Goal: Task Accomplishment & Management: Manage account settings

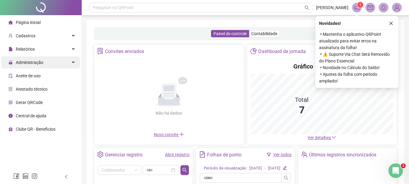
click at [48, 63] on div "Administração" at bounding box center [40, 62] width 79 height 12
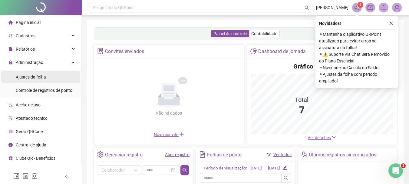
click at [50, 77] on li "Ajustes da folha" at bounding box center [40, 77] width 79 height 12
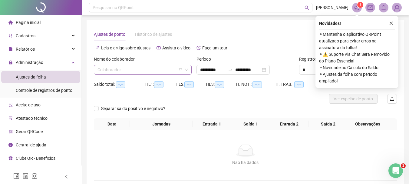
click at [151, 70] on input "search" at bounding box center [139, 69] width 85 height 9
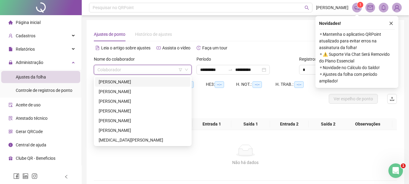
click at [135, 82] on div "[PERSON_NAME]" at bounding box center [143, 81] width 88 height 7
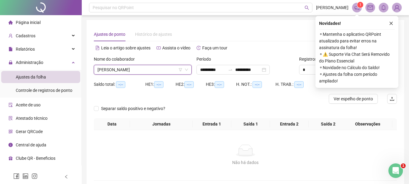
click at [388, 22] on button "button" at bounding box center [390, 23] width 7 height 7
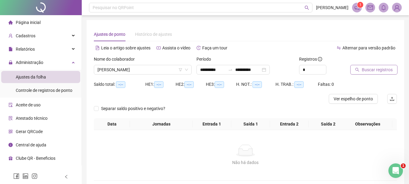
click at [382, 68] on span "Buscar registros" at bounding box center [377, 69] width 31 height 7
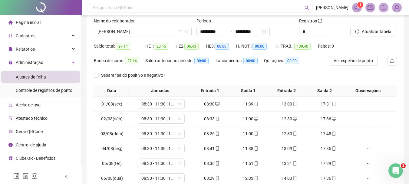
scroll to position [91, 0]
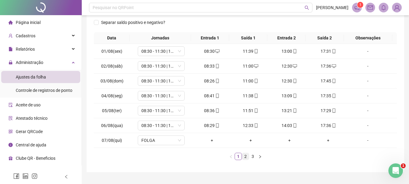
click at [242, 158] on link "2" at bounding box center [245, 156] width 7 height 7
click at [253, 157] on link "3" at bounding box center [252, 156] width 7 height 7
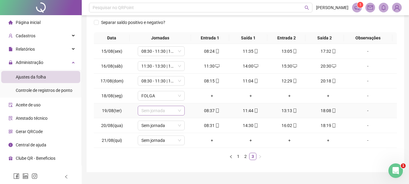
click at [161, 110] on span "Sem jornada" at bounding box center [161, 110] width 40 height 9
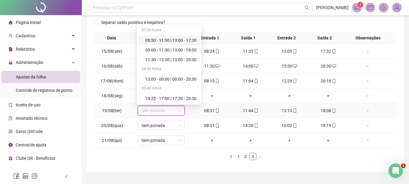
click at [171, 44] on div "08:30 - 11:30 | 13:00 - 17:30" at bounding box center [169, 40] width 62 height 10
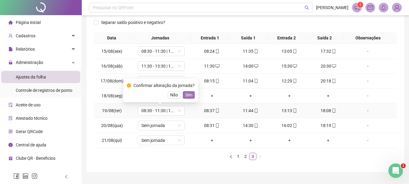
click at [189, 95] on span "Sim" at bounding box center [188, 94] width 7 height 7
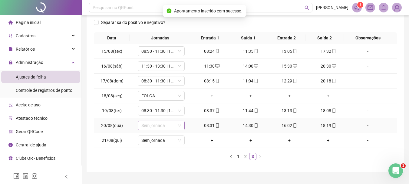
click at [167, 126] on span "Sem jornada" at bounding box center [161, 125] width 40 height 9
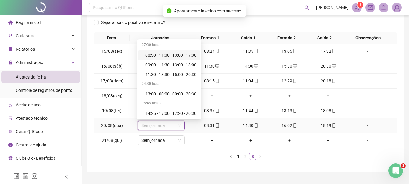
click at [183, 53] on div "08:30 - 11:30 | 13:00 - 17:30" at bounding box center [170, 55] width 51 height 7
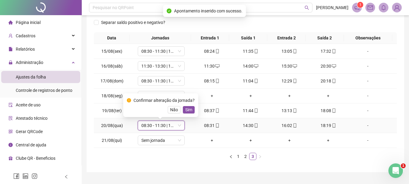
click at [186, 110] on span "Sim" at bounding box center [188, 109] width 7 height 7
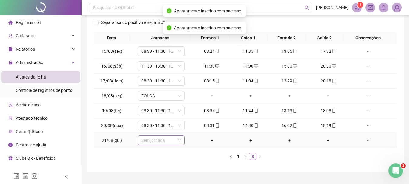
click at [164, 138] on span "Sem jornada" at bounding box center [161, 140] width 40 height 9
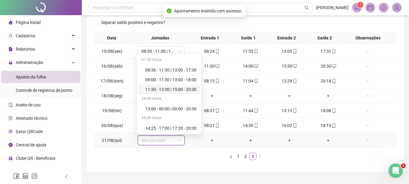
click at [162, 92] on div "11:30 - 13:30 | 15:00 - 20:30" at bounding box center [170, 89] width 51 height 7
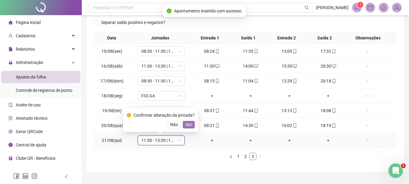
click at [186, 123] on span "Sim" at bounding box center [188, 124] width 7 height 7
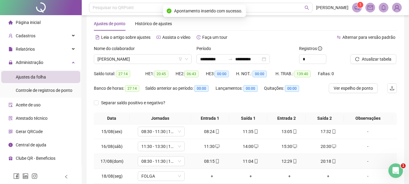
scroll to position [0, 0]
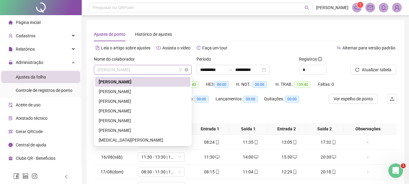
click at [167, 71] on span "[PERSON_NAME]" at bounding box center [142, 69] width 90 height 9
click at [147, 92] on div "[PERSON_NAME]" at bounding box center [143, 91] width 88 height 7
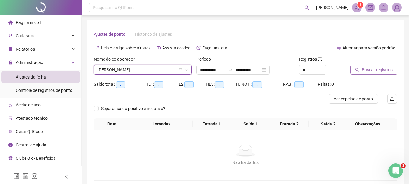
click at [353, 69] on button "Buscar registros" at bounding box center [373, 70] width 47 height 10
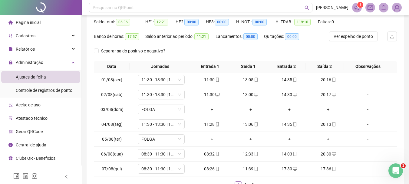
scroll to position [91, 0]
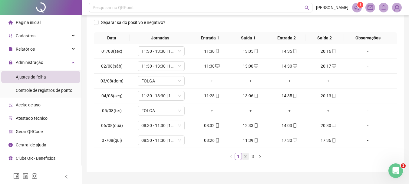
click at [244, 159] on link "2" at bounding box center [245, 156] width 7 height 7
click at [251, 158] on link "3" at bounding box center [252, 156] width 7 height 7
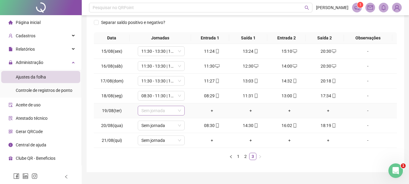
click at [164, 114] on span "Sem jornada" at bounding box center [161, 110] width 40 height 9
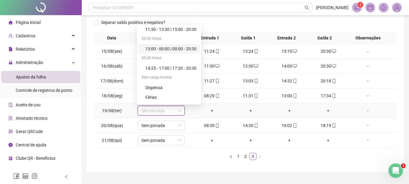
scroll to position [58, 0]
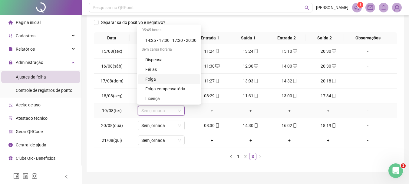
click at [164, 81] on div "Folga" at bounding box center [170, 79] width 51 height 7
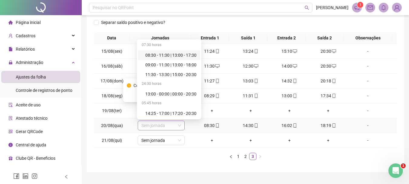
click at [158, 126] on span "Sem jornada" at bounding box center [161, 125] width 40 height 9
click at [181, 150] on div "Data Jornadas Entrada 1 Saída 1 Entrada 2 Saída 2 Observações 15/08(sex) 11:30 …" at bounding box center [245, 96] width 303 height 128
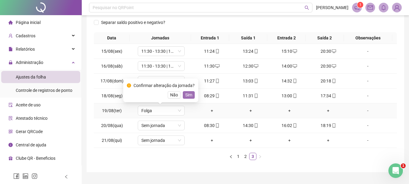
click at [186, 94] on span "Sim" at bounding box center [188, 94] width 7 height 7
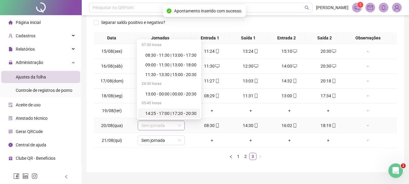
click at [157, 125] on span "Sem jornada" at bounding box center [161, 125] width 40 height 9
click at [170, 57] on div "08:30 - 11:30 | 13:00 - 17:30" at bounding box center [170, 55] width 51 height 7
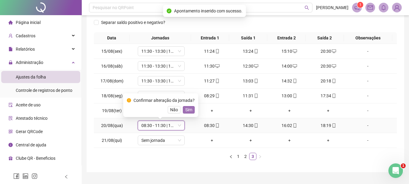
click at [188, 111] on span "Sim" at bounding box center [188, 109] width 7 height 7
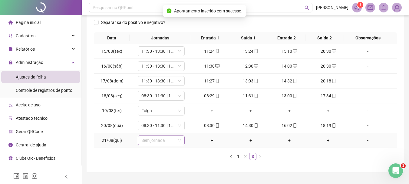
click at [167, 138] on span "Sem jornada" at bounding box center [161, 140] width 40 height 9
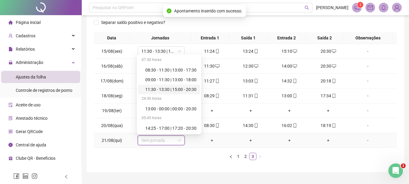
click at [175, 91] on div "11:30 - 13:30 | 15:00 - 20:30" at bounding box center [170, 89] width 51 height 7
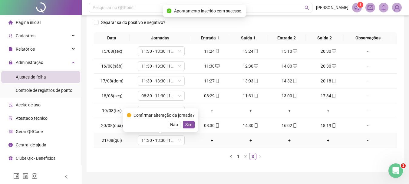
click at [188, 128] on div "Confirmar alteração da jornada? Não Sim" at bounding box center [160, 120] width 75 height 24
click at [188, 126] on span "Sim" at bounding box center [188, 124] width 7 height 7
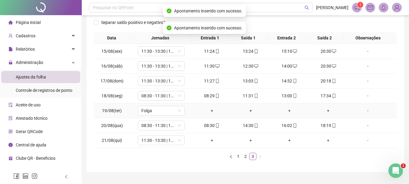
scroll to position [0, 0]
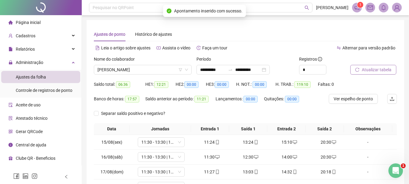
click at [363, 72] on span "Atualizar tabela" at bounding box center [377, 69] width 30 height 7
click at [173, 71] on span "[PERSON_NAME]" at bounding box center [142, 69] width 90 height 9
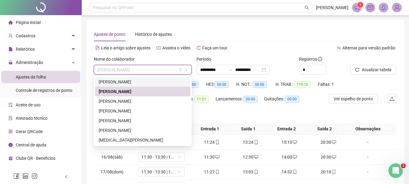
click at [139, 79] on div "[PERSON_NAME]" at bounding box center [143, 81] width 88 height 7
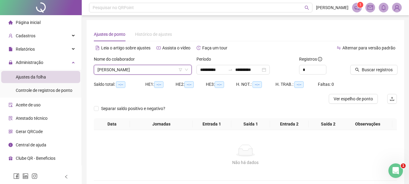
click at [385, 74] on div "Buscar registros" at bounding box center [373, 68] width 51 height 24
click at [382, 65] on button "Buscar registros" at bounding box center [373, 70] width 47 height 10
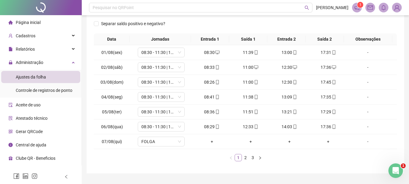
scroll to position [91, 0]
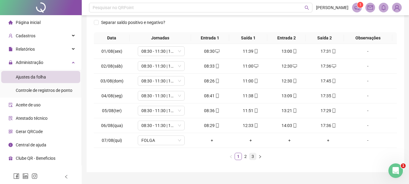
click at [251, 156] on link "3" at bounding box center [252, 156] width 7 height 7
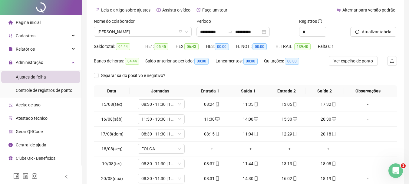
scroll to position [0, 0]
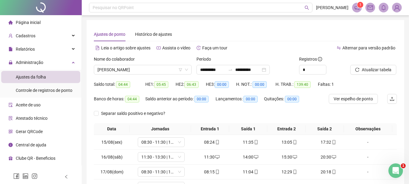
drag, startPoint x: 168, startPoint y: 69, endPoint x: 157, endPoint y: 81, distance: 16.7
click at [168, 69] on span "[PERSON_NAME]" at bounding box center [142, 69] width 90 height 9
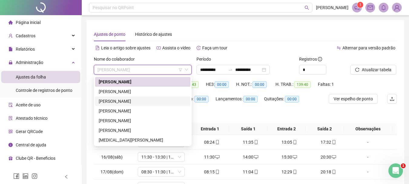
click at [136, 103] on div "[PERSON_NAME]" at bounding box center [143, 101] width 88 height 7
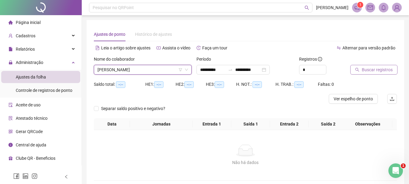
click at [374, 73] on button "Buscar registros" at bounding box center [373, 70] width 47 height 10
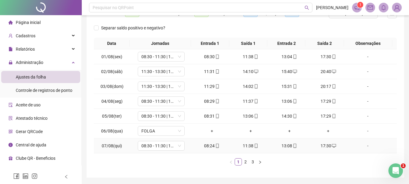
scroll to position [75, 0]
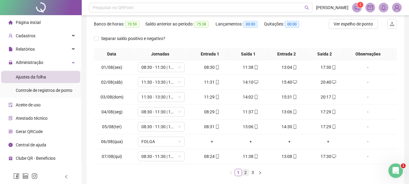
click at [245, 172] on link "2" at bounding box center [245, 172] width 7 height 7
click at [252, 173] on link "3" at bounding box center [252, 172] width 7 height 7
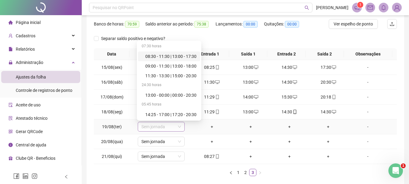
click at [167, 126] on span "Sem jornada" at bounding box center [161, 126] width 40 height 9
click at [149, 75] on div "11:30 - 13:30 | 15:00 - 20:30" at bounding box center [170, 75] width 51 height 7
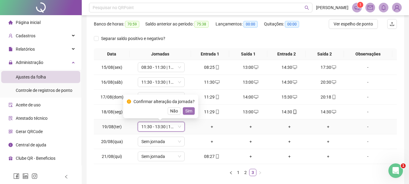
click at [189, 112] on span "Sim" at bounding box center [188, 110] width 7 height 7
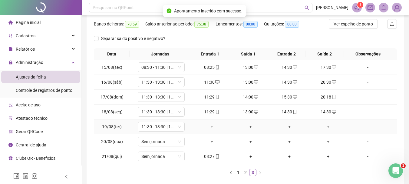
click at [209, 130] on td "+" at bounding box center [211, 126] width 39 height 15
click at [209, 129] on div "+" at bounding box center [212, 126] width 34 height 7
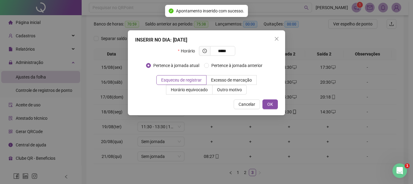
type input "*****"
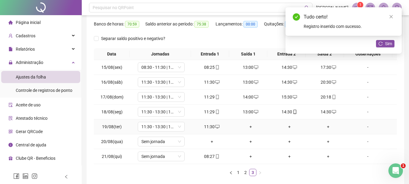
click at [246, 128] on div "+" at bounding box center [251, 126] width 34 height 7
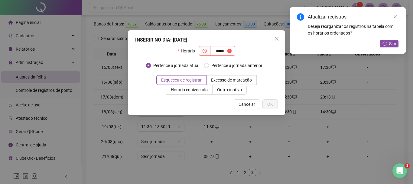
type input "*****"
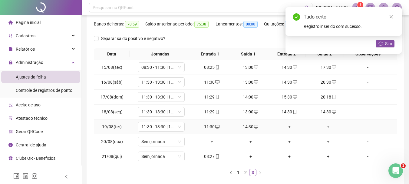
click at [287, 129] on div "+" at bounding box center [289, 126] width 34 height 7
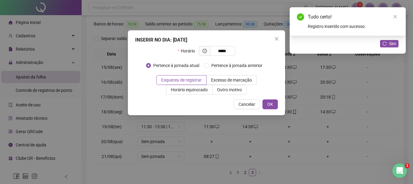
type input "*****"
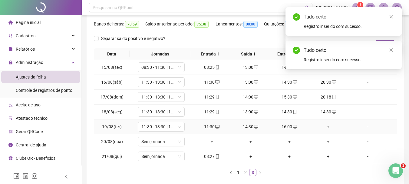
click at [323, 127] on div "+" at bounding box center [328, 126] width 34 height 7
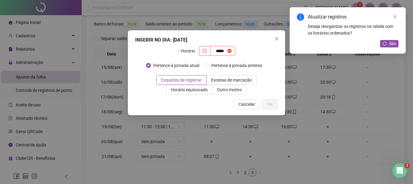
type input "*****"
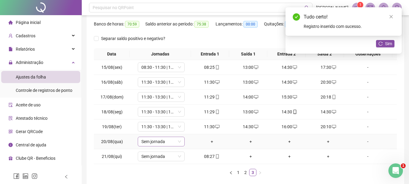
click at [167, 144] on span "Sem jornada" at bounding box center [161, 141] width 40 height 9
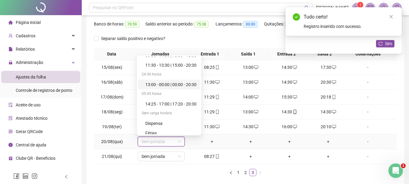
scroll to position [58, 0]
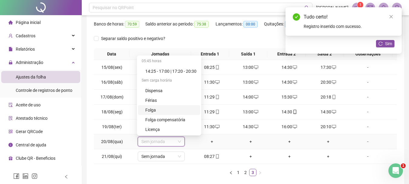
click at [158, 108] on div "Folga" at bounding box center [170, 109] width 51 height 7
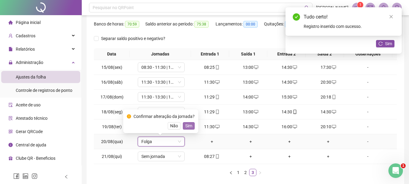
click at [188, 125] on span "Sim" at bounding box center [188, 125] width 7 height 7
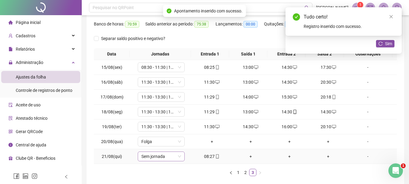
click at [157, 154] on span "Sem jornada" at bounding box center [161, 156] width 40 height 9
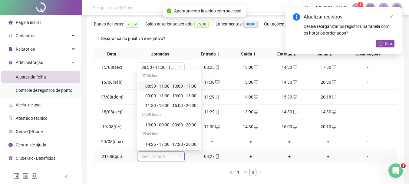
click at [169, 82] on div "08:30 - 11:30 | 13:00 - 17:30" at bounding box center [169, 86] width 62 height 10
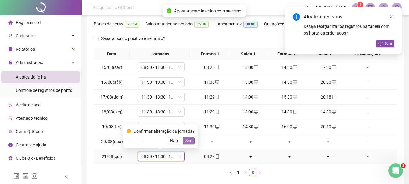
click at [186, 139] on span "Sim" at bounding box center [188, 140] width 7 height 7
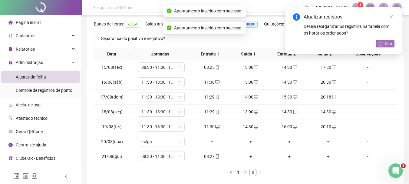
click at [385, 40] on button "Sim" at bounding box center [385, 43] width 18 height 7
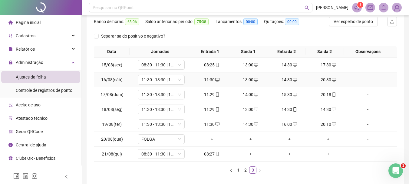
scroll to position [91, 0]
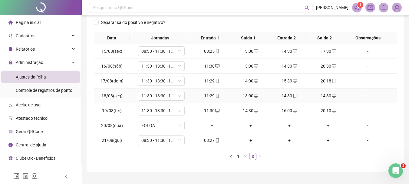
click at [331, 93] on span at bounding box center [333, 95] width 5 height 5
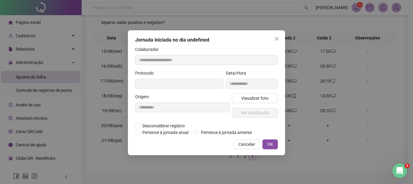
type input "**********"
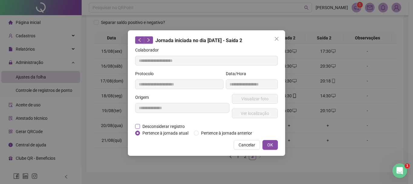
click at [151, 124] on span "Desconsiderar registro" at bounding box center [163, 126] width 47 height 7
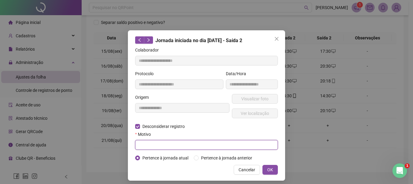
click at [152, 142] on input "text" at bounding box center [206, 145] width 143 height 10
type input "****"
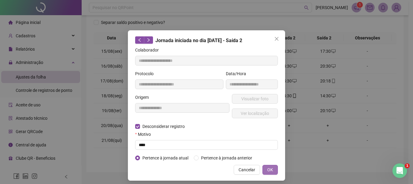
click at [268, 170] on span "OK" at bounding box center [270, 169] width 6 height 7
click at [265, 166] on button "OK" at bounding box center [270, 170] width 15 height 10
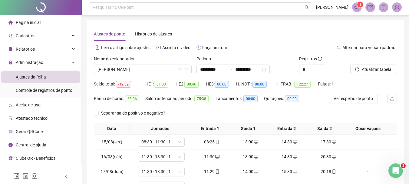
scroll to position [0, 0]
drag, startPoint x: 380, startPoint y: 75, endPoint x: 378, endPoint y: 70, distance: 5.3
click at [380, 75] on div "Atualizar tabela" at bounding box center [373, 68] width 51 height 24
click at [378, 70] on span "Atualizar tabela" at bounding box center [377, 69] width 30 height 7
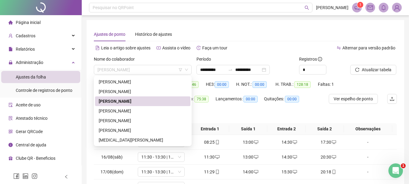
drag, startPoint x: 157, startPoint y: 67, endPoint x: 155, endPoint y: 82, distance: 15.3
click at [157, 67] on span "[PERSON_NAME]" at bounding box center [142, 69] width 90 height 9
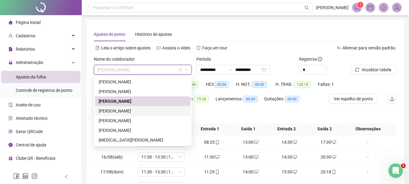
click at [138, 112] on div "[PERSON_NAME]" at bounding box center [143, 110] width 88 height 7
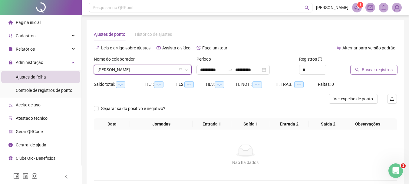
click at [369, 70] on span "Buscar registros" at bounding box center [377, 69] width 31 height 7
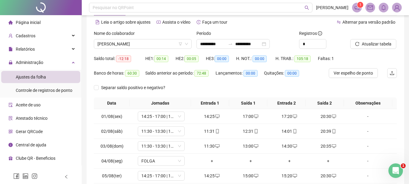
scroll to position [91, 0]
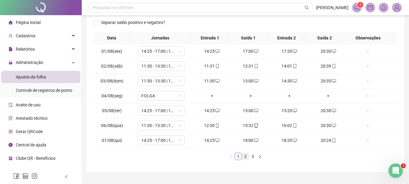
click at [247, 158] on link "2" at bounding box center [245, 156] width 7 height 7
click at [253, 158] on link "3" at bounding box center [252, 156] width 7 height 7
click at [161, 113] on span "09:00 - 11:30 | 13:00 - 18:00" at bounding box center [161, 110] width 40 height 9
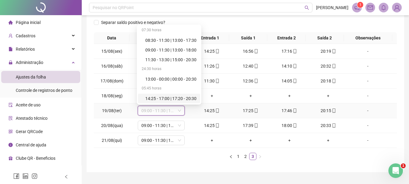
click at [160, 103] on div "14:25 - 17:00 | 17:20 - 20:30" at bounding box center [169, 98] width 62 height 10
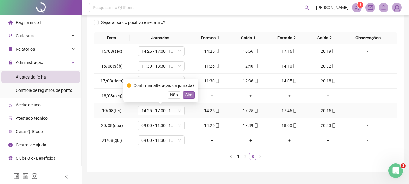
click at [190, 96] on span "Sim" at bounding box center [188, 94] width 7 height 7
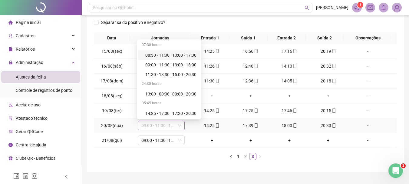
click at [166, 126] on span "09:00 - 11:30 | 13:00 - 18:00" at bounding box center [161, 125] width 40 height 9
click at [167, 113] on div "14:25 - 17:00 | 17:20 - 20:30" at bounding box center [170, 113] width 51 height 7
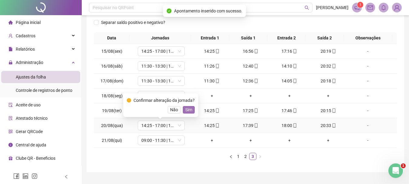
click at [189, 110] on span "Sim" at bounding box center [188, 109] width 7 height 7
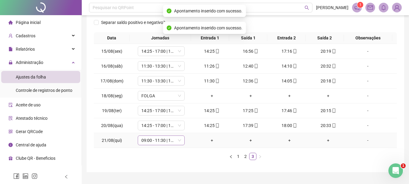
click at [154, 143] on span "09:00 - 11:30 | 13:00 - 18:00" at bounding box center [161, 140] width 40 height 9
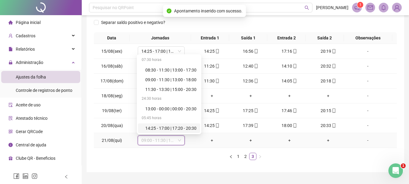
click at [162, 129] on div "14:25 - 17:00 | 17:20 - 20:30" at bounding box center [170, 128] width 51 height 7
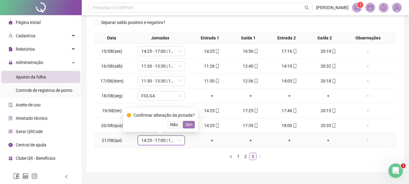
click at [187, 125] on span "Sim" at bounding box center [188, 124] width 7 height 7
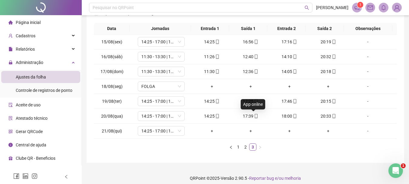
scroll to position [105, 0]
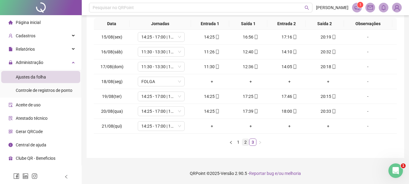
click at [244, 144] on link "2" at bounding box center [245, 142] width 7 height 7
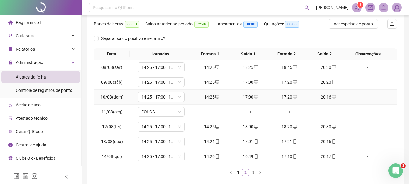
click at [209, 97] on div "14:25" at bounding box center [212, 96] width 34 height 7
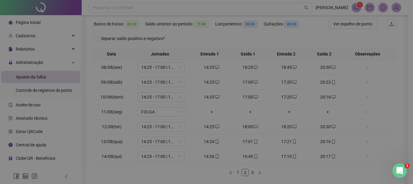
type input "**********"
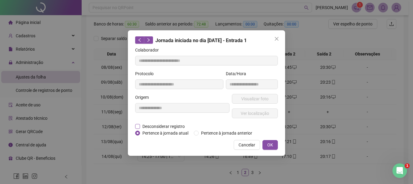
click at [171, 124] on span "Desconsiderar registro" at bounding box center [163, 126] width 47 height 7
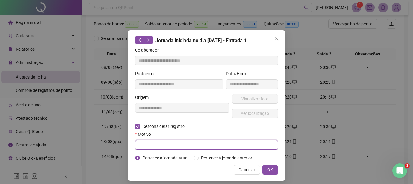
click at [167, 146] on input "text" at bounding box center [206, 145] width 143 height 10
type input "****"
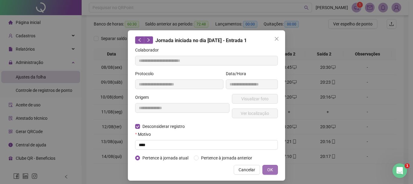
click at [269, 170] on span "OK" at bounding box center [270, 169] width 6 height 7
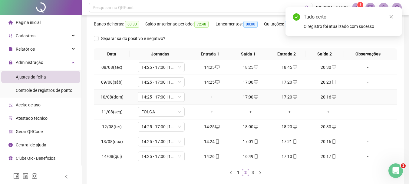
click at [209, 99] on div "+" at bounding box center [212, 96] width 34 height 7
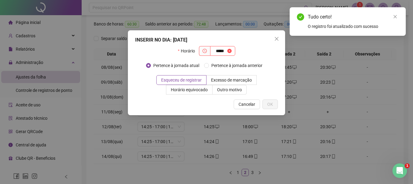
type input "*****"
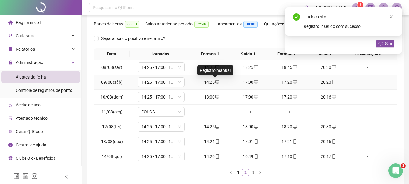
scroll to position [44, 0]
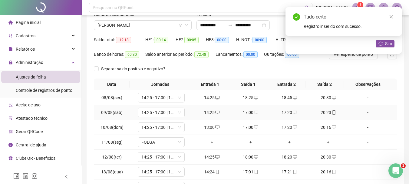
click at [199, 113] on div "14:25" at bounding box center [212, 112] width 34 height 7
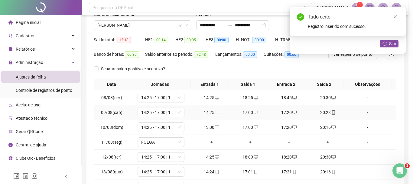
type input "**********"
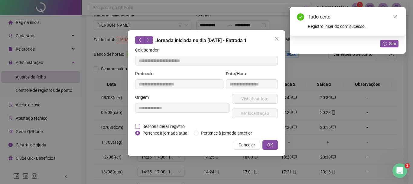
click at [161, 125] on span "Desconsiderar registro" at bounding box center [163, 126] width 47 height 7
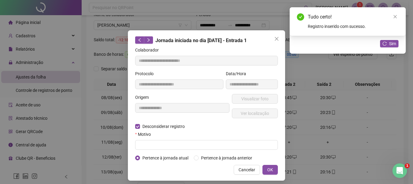
click at [164, 139] on div "Motivo" at bounding box center [206, 135] width 143 height 9
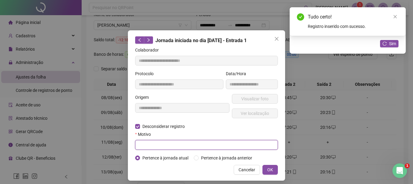
click at [162, 141] on input "text" at bounding box center [206, 145] width 143 height 10
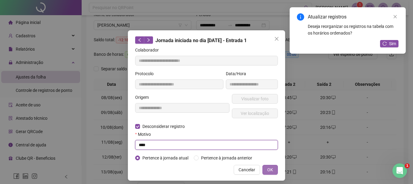
type input "****"
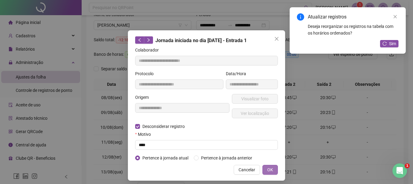
click at [263, 169] on button "OK" at bounding box center [270, 170] width 15 height 10
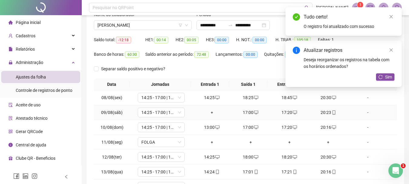
click at [208, 114] on div "+" at bounding box center [212, 112] width 34 height 7
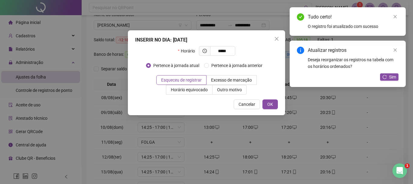
type input "*****"
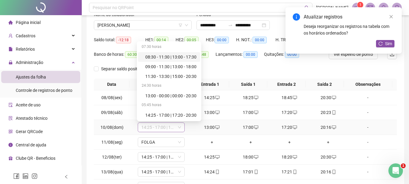
click at [150, 129] on span "14:25 - 17:00 | 17:20 - 20:30" at bounding box center [161, 127] width 40 height 9
click at [153, 76] on div "11:30 - 13:30 | 15:00 - 20:30" at bounding box center [170, 76] width 51 height 7
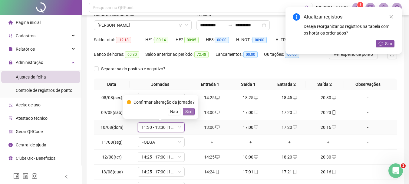
click at [189, 112] on span "Sim" at bounding box center [188, 111] width 7 height 7
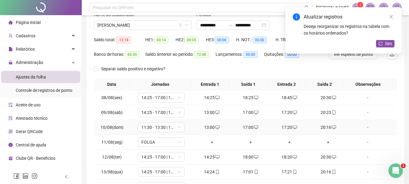
click at [209, 125] on div "13:00" at bounding box center [212, 127] width 34 height 7
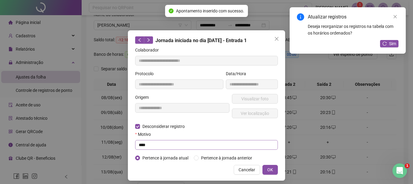
type input "**********"
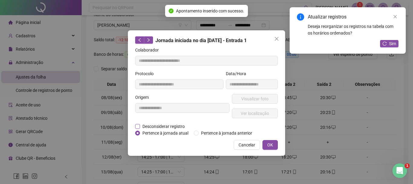
click at [174, 127] on span "Desconsiderar registro" at bounding box center [163, 126] width 47 height 7
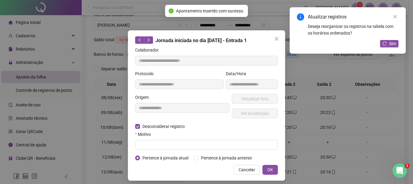
click at [162, 149] on form "**********" at bounding box center [206, 104] width 143 height 114
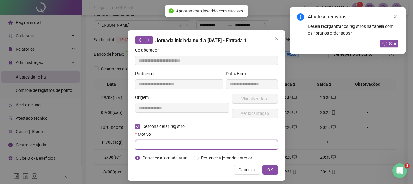
click at [162, 147] on input "text" at bounding box center [206, 145] width 143 height 10
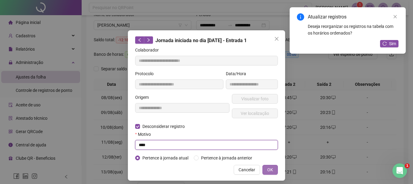
type input "****"
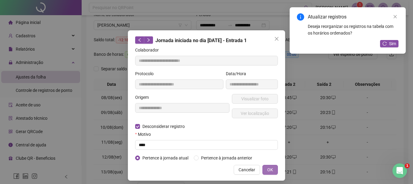
click at [270, 169] on span "OK" at bounding box center [270, 169] width 6 height 7
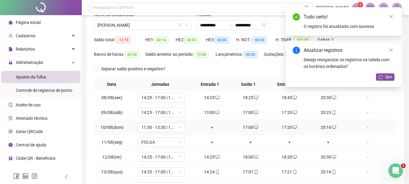
click at [211, 125] on div "+" at bounding box center [212, 127] width 34 height 7
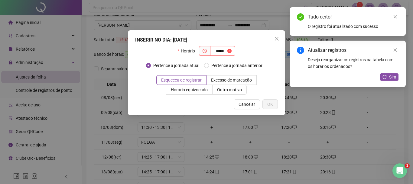
type input "*****"
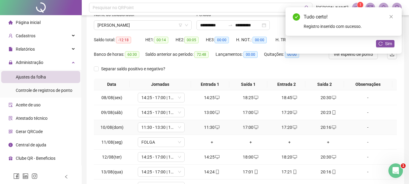
click at [247, 127] on div "17:00" at bounding box center [251, 127] width 34 height 7
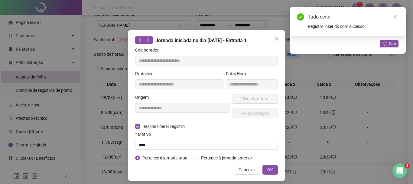
type input "**********"
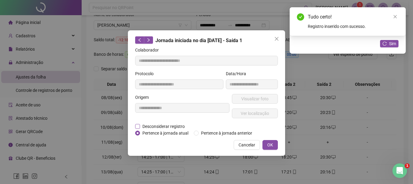
click at [150, 125] on span "Desconsiderar registro" at bounding box center [163, 126] width 47 height 7
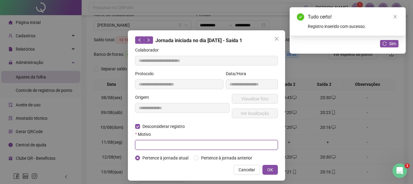
click at [147, 147] on input "text" at bounding box center [206, 145] width 143 height 10
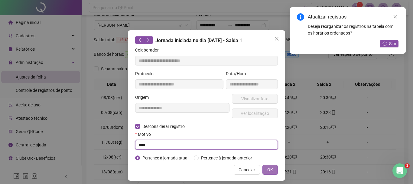
type input "****"
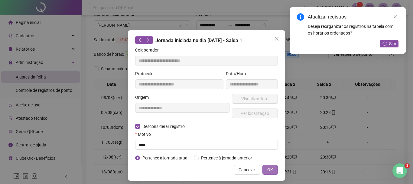
click at [268, 167] on span "OK" at bounding box center [270, 169] width 6 height 7
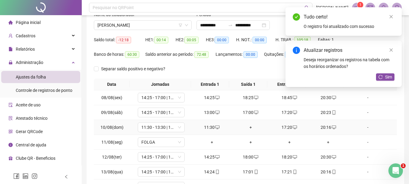
click at [250, 125] on div "+" at bounding box center [251, 127] width 34 height 7
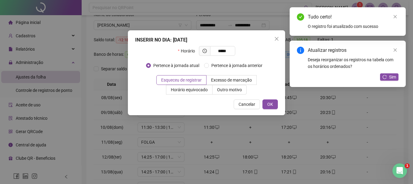
type input "*****"
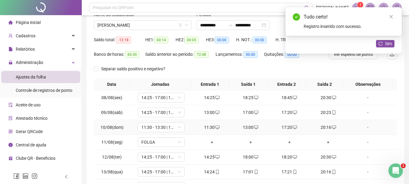
click at [282, 129] on div "17:20" at bounding box center [289, 127] width 34 height 7
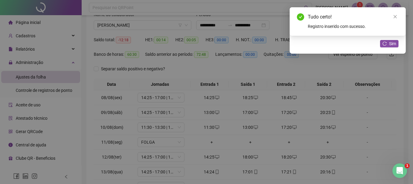
type input "**********"
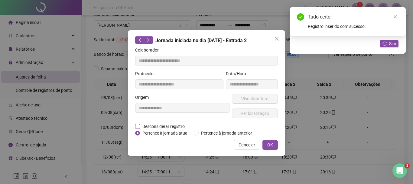
click at [171, 124] on span "Desconsiderar registro" at bounding box center [163, 126] width 47 height 7
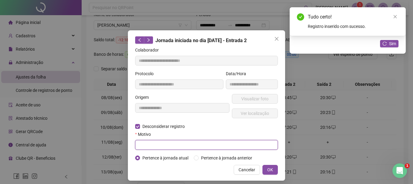
click at [165, 145] on input "text" at bounding box center [206, 145] width 143 height 10
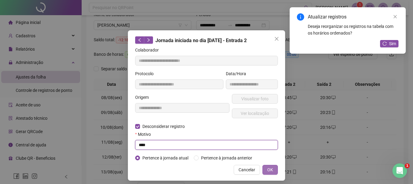
type input "****"
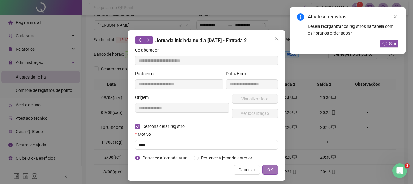
click at [264, 165] on button "OK" at bounding box center [270, 170] width 15 height 10
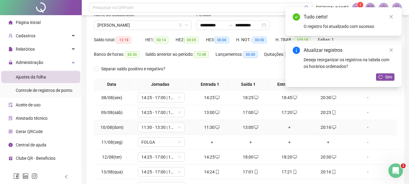
click at [285, 126] on div "+" at bounding box center [289, 127] width 34 height 7
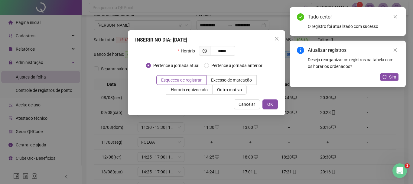
type input "*****"
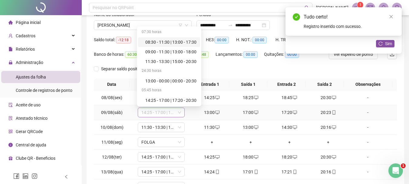
click at [163, 113] on span "14:25 - 17:00 | 17:20 - 20:30" at bounding box center [161, 112] width 40 height 9
click at [163, 58] on div "11:30 - 13:30 | 15:00 - 20:30" at bounding box center [170, 61] width 51 height 7
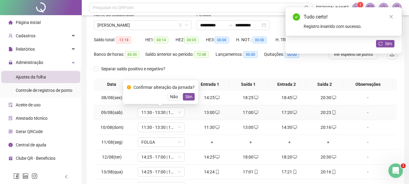
click at [185, 93] on div "Confirmar alteração da jornada? Não Sim" at bounding box center [161, 92] width 68 height 16
click at [186, 96] on span "Sim" at bounding box center [188, 96] width 7 height 7
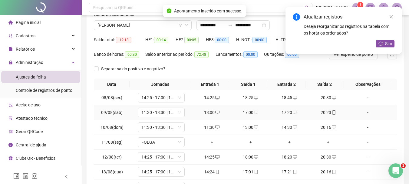
click at [211, 113] on div "13:00" at bounding box center [212, 112] width 34 height 7
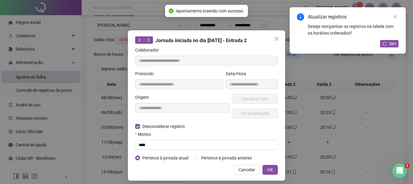
type input "**********"
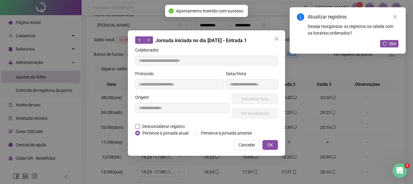
click at [152, 124] on span "Desconsiderar registro" at bounding box center [163, 126] width 47 height 7
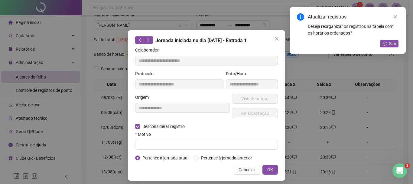
click at [150, 139] on div "Motivo" at bounding box center [206, 135] width 143 height 9
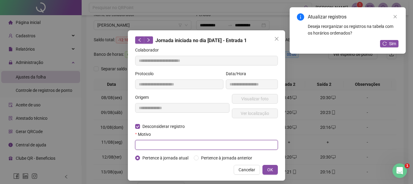
click at [152, 141] on input "text" at bounding box center [206, 145] width 143 height 10
type input "****"
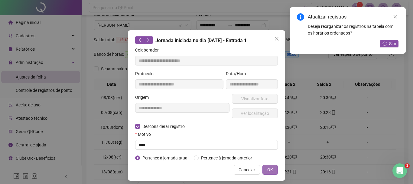
click at [267, 169] on span "OK" at bounding box center [270, 169] width 6 height 7
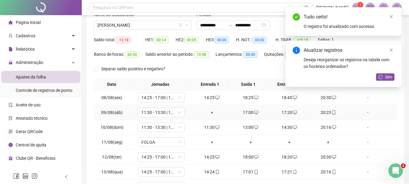
click at [208, 113] on div "+" at bounding box center [212, 112] width 34 height 7
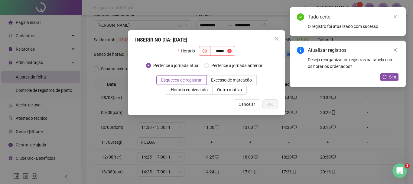
type input "*****"
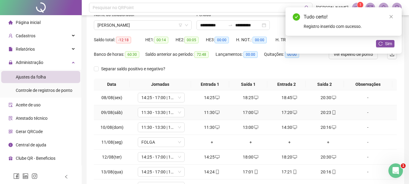
click at [247, 112] on div "17:00" at bounding box center [251, 112] width 34 height 7
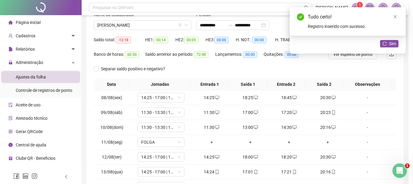
type input "**********"
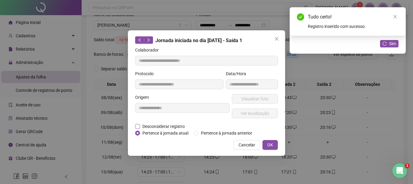
click at [155, 125] on span "Desconsiderar registro" at bounding box center [163, 126] width 47 height 7
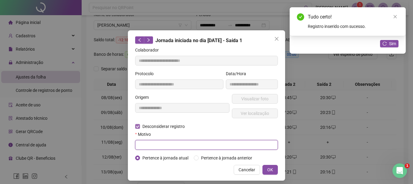
click at [153, 147] on input "text" at bounding box center [206, 145] width 143 height 10
type input "****"
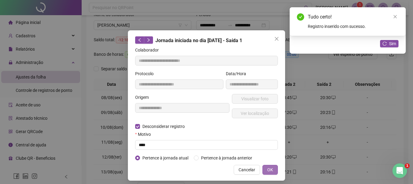
click at [264, 172] on button "OK" at bounding box center [270, 170] width 15 height 10
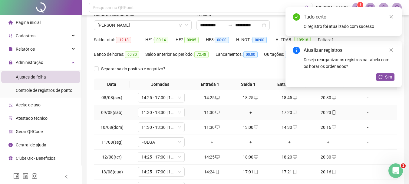
click at [250, 114] on div "+" at bounding box center [251, 112] width 34 height 7
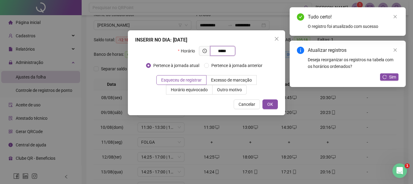
type input "*****"
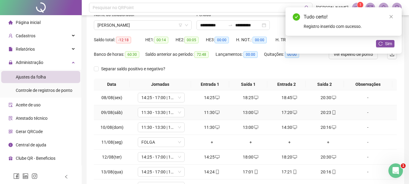
click at [283, 112] on div "17:20" at bounding box center [289, 112] width 34 height 7
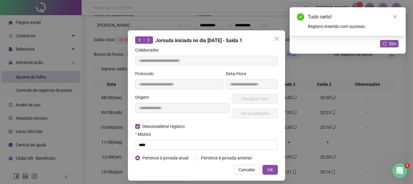
type input "**********"
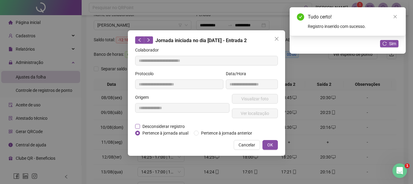
click at [177, 125] on span "Desconsiderar registro" at bounding box center [163, 126] width 47 height 7
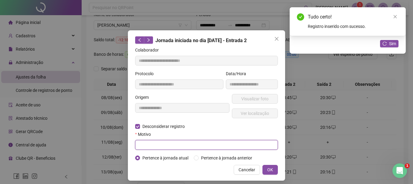
click at [169, 141] on input "text" at bounding box center [206, 145] width 143 height 10
type input "****"
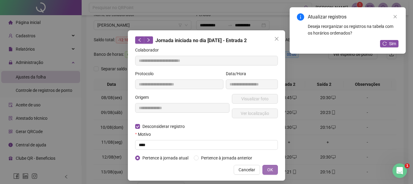
click at [267, 172] on span "OK" at bounding box center [270, 169] width 6 height 7
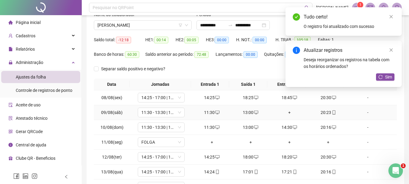
click at [283, 112] on div "+" at bounding box center [289, 112] width 34 height 7
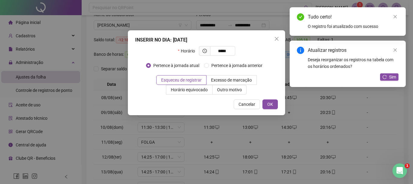
type input "*****"
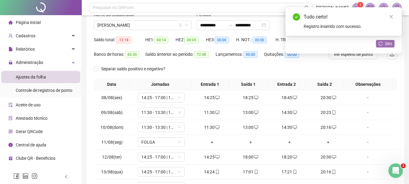
click at [385, 45] on button "Sim" at bounding box center [385, 43] width 18 height 7
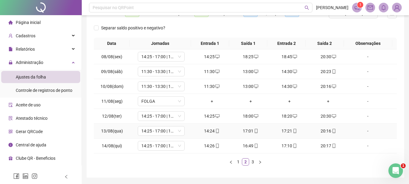
scroll to position [75, 0]
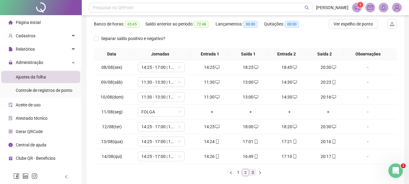
click at [256, 171] on link "3" at bounding box center [252, 172] width 7 height 7
click at [234, 171] on li "1" at bounding box center [237, 172] width 7 height 7
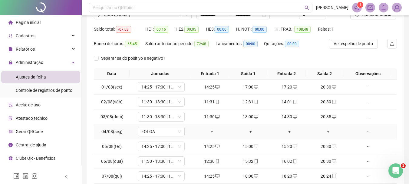
scroll to position [44, 0]
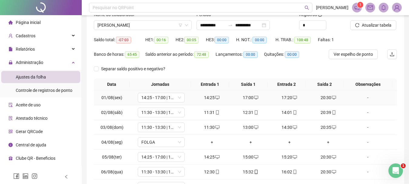
click at [211, 97] on div "14:25" at bounding box center [212, 97] width 34 height 7
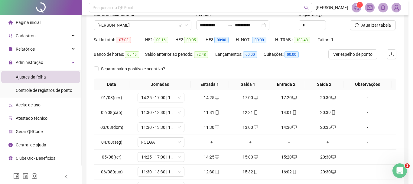
type input "**********"
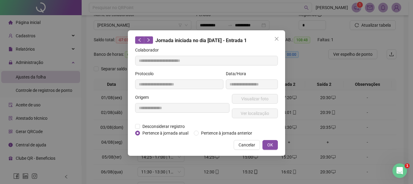
click at [160, 121] on div "**********" at bounding box center [182, 108] width 97 height 29
drag, startPoint x: 158, startPoint y: 124, endPoint x: 159, endPoint y: 129, distance: 5.0
click at [159, 124] on span "Desconsiderar registro" at bounding box center [163, 126] width 47 height 7
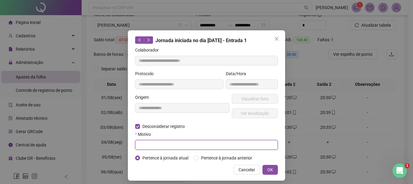
click at [158, 141] on input "text" at bounding box center [206, 145] width 143 height 10
type input "****"
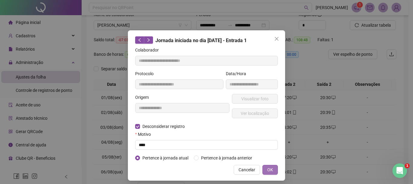
click at [264, 168] on button "OK" at bounding box center [270, 170] width 15 height 10
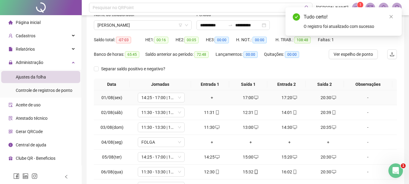
click at [208, 99] on div "+" at bounding box center [212, 97] width 34 height 7
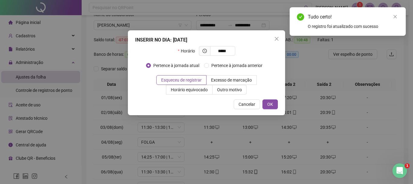
type input "*****"
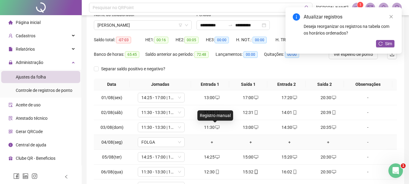
scroll to position [75, 0]
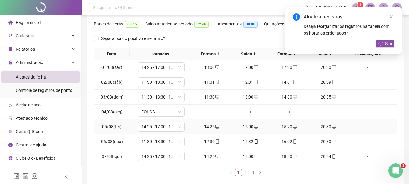
click at [211, 126] on div "14:25" at bounding box center [212, 126] width 34 height 7
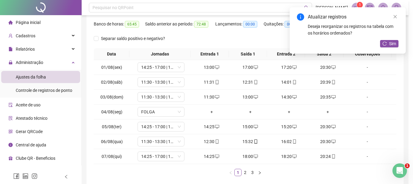
type input "**********"
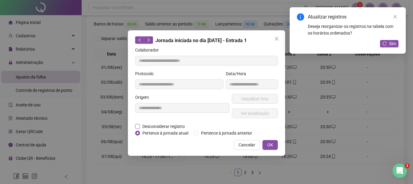
click at [165, 125] on span "Desconsiderar registro" at bounding box center [163, 126] width 47 height 7
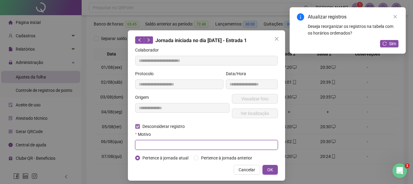
click at [154, 143] on input "text" at bounding box center [206, 145] width 143 height 10
type input "****"
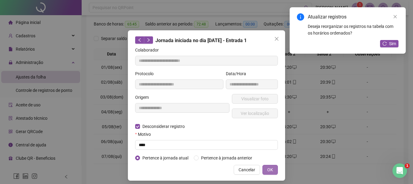
click at [267, 165] on button "OK" at bounding box center [270, 170] width 15 height 10
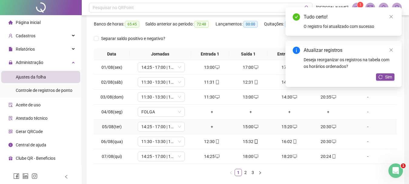
click at [210, 127] on div "+" at bounding box center [212, 126] width 34 height 7
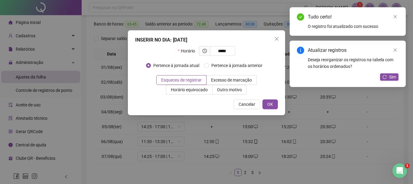
type input "*****"
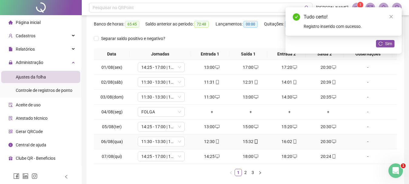
click at [205, 139] on div "12:30" at bounding box center [212, 141] width 34 height 7
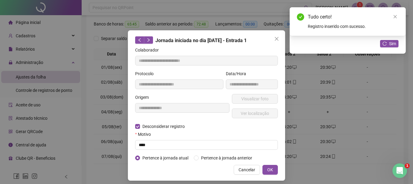
type input "**********"
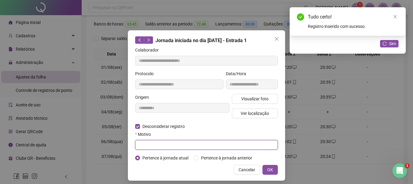
click at [146, 147] on input "text" at bounding box center [206, 145] width 143 height 10
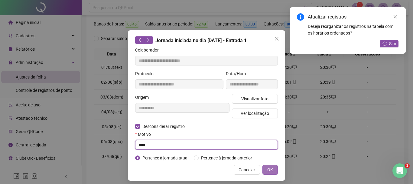
type input "****"
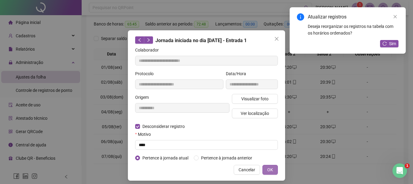
click at [263, 171] on button "OK" at bounding box center [270, 170] width 15 height 10
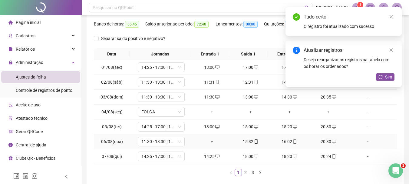
click at [214, 142] on div "+" at bounding box center [212, 141] width 34 height 7
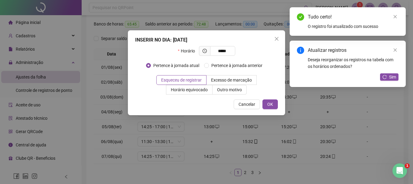
type input "*****"
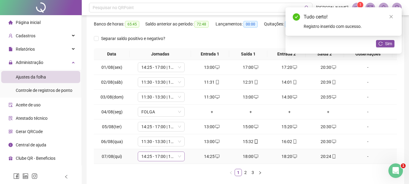
click at [166, 158] on span "14:25 - 17:00 | 17:20 - 20:30" at bounding box center [161, 156] width 40 height 9
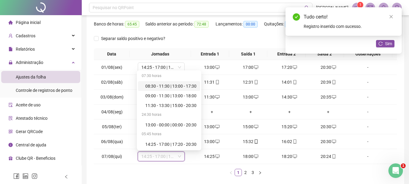
click at [193, 166] on div "Data Jornadas Entrada 1 Saída 1 Entrada 2 Saída 2 Observações 01/08(sex) 14:25 …" at bounding box center [245, 112] width 303 height 128
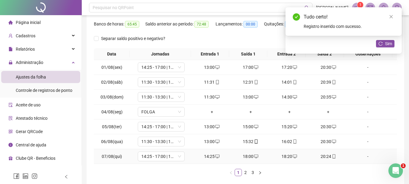
click at [210, 157] on div "14:25" at bounding box center [212, 156] width 34 height 7
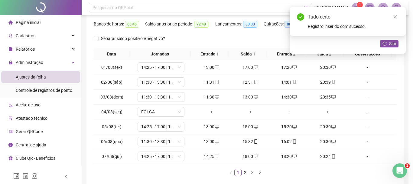
type input "**********"
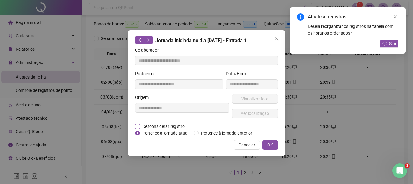
click at [154, 126] on span "Desconsiderar registro" at bounding box center [163, 126] width 47 height 7
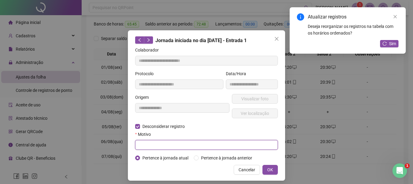
click at [158, 145] on input "text" at bounding box center [206, 145] width 143 height 10
type input "****"
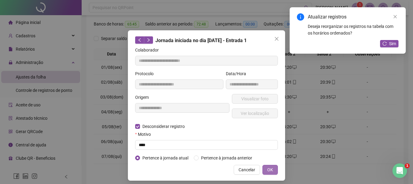
click at [267, 172] on span "OK" at bounding box center [270, 169] width 6 height 7
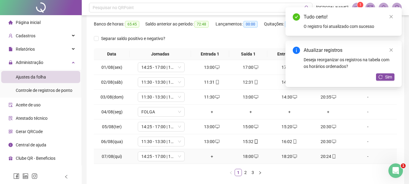
click at [214, 154] on div "+" at bounding box center [212, 156] width 34 height 7
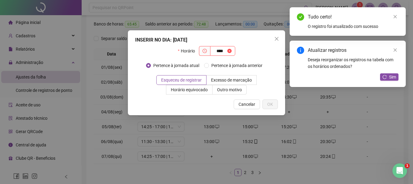
type input "****"
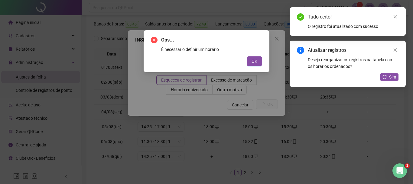
click at [247, 56] on button "OK" at bounding box center [254, 61] width 15 height 10
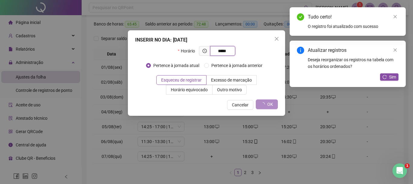
type input "*****"
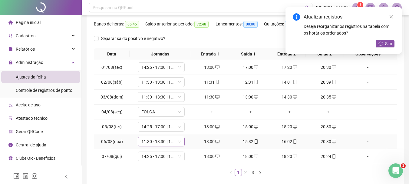
click at [164, 144] on span "11:30 - 13:30 | 15:00 - 20:30" at bounding box center [161, 141] width 40 height 9
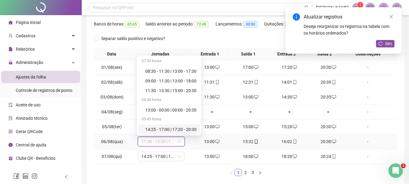
click at [160, 129] on div "14:25 - 17:00 | 17:20 - 20:30" at bounding box center [170, 129] width 51 height 7
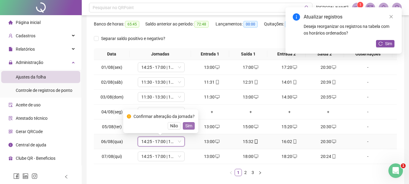
click at [186, 124] on span "Sim" at bounding box center [188, 125] width 7 height 7
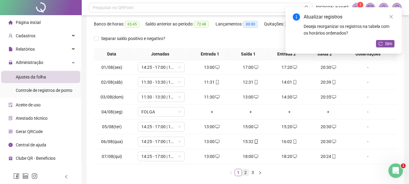
click at [246, 170] on link "2" at bounding box center [245, 172] width 7 height 7
click at [217, 66] on icon "desktop" at bounding box center [217, 67] width 4 height 4
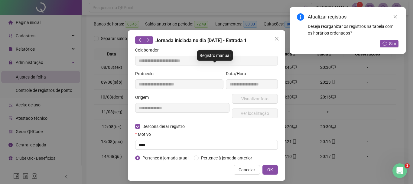
type input "**********"
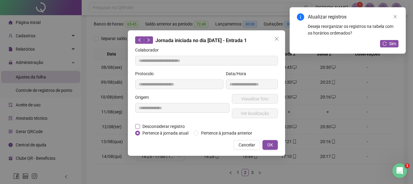
click at [157, 123] on span "Desconsiderar registro" at bounding box center [163, 126] width 47 height 7
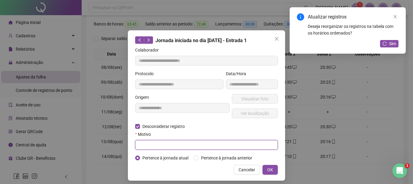
click at [159, 145] on input "text" at bounding box center [206, 145] width 143 height 10
type input "****"
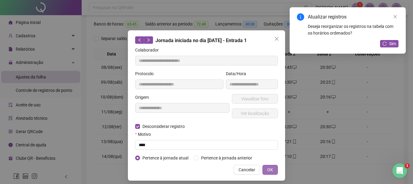
drag, startPoint x: 263, startPoint y: 169, endPoint x: 236, endPoint y: 70, distance: 102.7
click at [263, 169] on button "OK" at bounding box center [270, 170] width 15 height 10
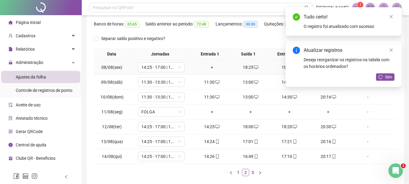
click at [213, 68] on div "+" at bounding box center [212, 67] width 34 height 7
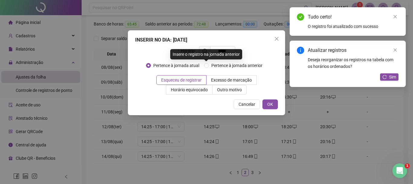
type input "*****"
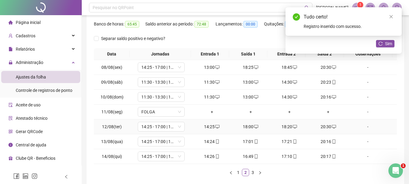
click at [211, 124] on div "14:25" at bounding box center [212, 126] width 34 height 7
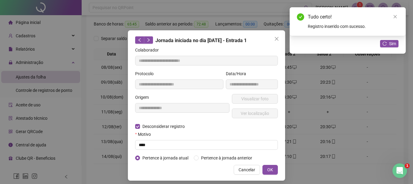
type input "**********"
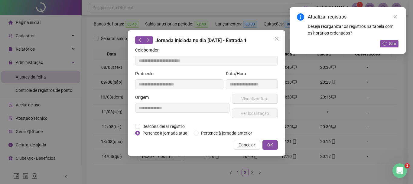
click at [149, 122] on div "**********" at bounding box center [182, 108] width 97 height 29
click at [152, 128] on span "Desconsiderar registro" at bounding box center [163, 126] width 47 height 7
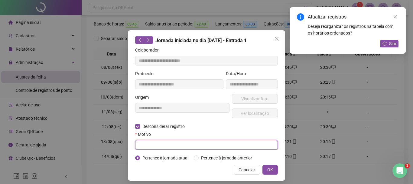
click at [153, 141] on input "text" at bounding box center [206, 145] width 143 height 10
type input "****"
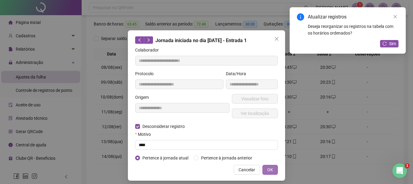
click at [266, 165] on button "OK" at bounding box center [270, 170] width 15 height 10
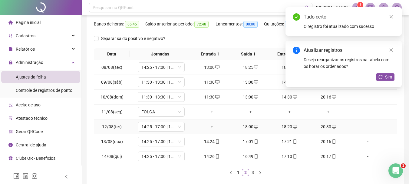
click at [210, 128] on div "+" at bounding box center [212, 126] width 34 height 7
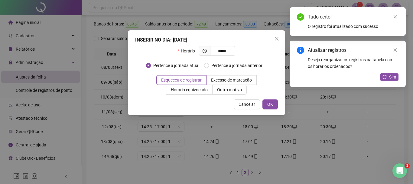
type input "*****"
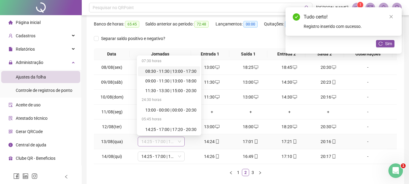
click at [165, 142] on span "14:25 - 17:00 | 17:20 - 20:30" at bounding box center [161, 141] width 40 height 9
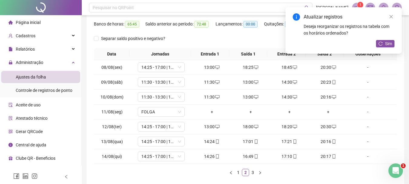
click at [181, 168] on div "Data Jornadas Entrada 1 Saída 1 Entrada 2 Saída 2 Observações 08/08(sex) 14:25 …" at bounding box center [245, 112] width 303 height 128
click at [209, 140] on div "14:24" at bounding box center [212, 141] width 34 height 7
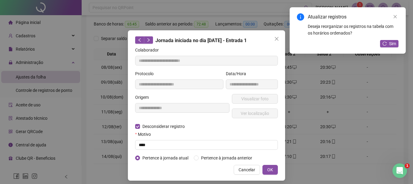
type input "**********"
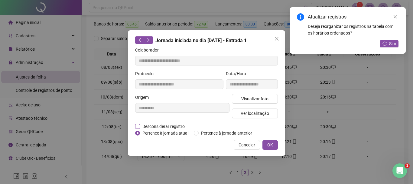
click at [155, 125] on span "Desconsiderar registro" at bounding box center [163, 126] width 47 height 7
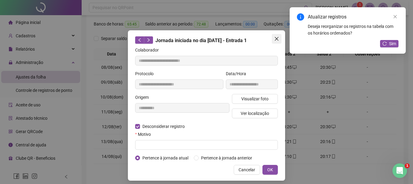
click at [274, 41] on icon "close" at bounding box center [276, 38] width 5 height 5
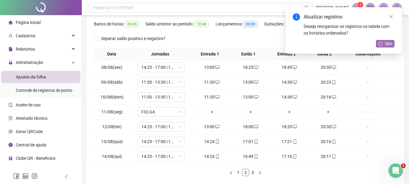
click at [376, 44] on div "Atualizar registros Deseja reorganizar os registros na tabela com os horários o…" at bounding box center [343, 30] width 116 height 46
click at [384, 43] on button "Sim" at bounding box center [385, 43] width 18 height 7
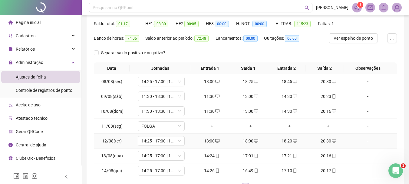
scroll to position [91, 0]
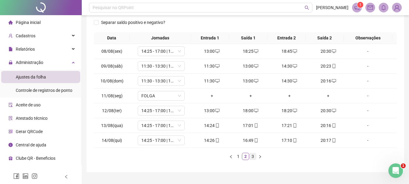
click at [255, 159] on link "3" at bounding box center [252, 156] width 7 height 7
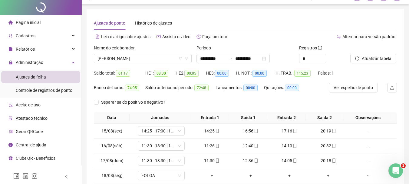
scroll to position [0, 0]
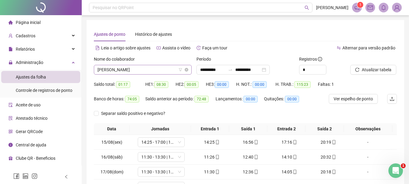
click at [163, 73] on span "[PERSON_NAME]" at bounding box center [142, 69] width 90 height 9
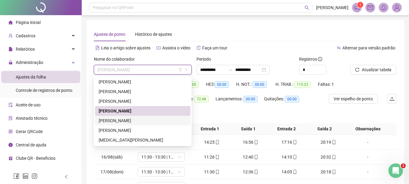
click at [141, 119] on div "[PERSON_NAME]" at bounding box center [143, 120] width 88 height 7
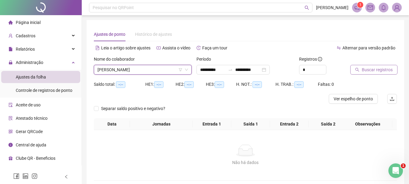
click at [375, 70] on span "Buscar registros" at bounding box center [377, 69] width 31 height 7
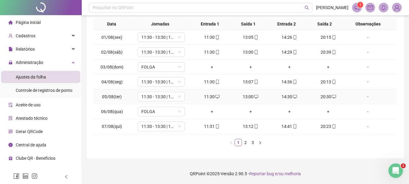
scroll to position [105, 0]
click at [247, 142] on link "2" at bounding box center [245, 142] width 7 height 7
click at [252, 144] on link "3" at bounding box center [252, 142] width 7 height 7
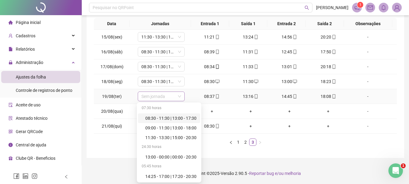
click at [160, 97] on span "Sem jornada" at bounding box center [161, 96] width 40 height 9
click at [159, 116] on div "08:30 - 11:30 | 13:00 - 17:30" at bounding box center [170, 118] width 51 height 7
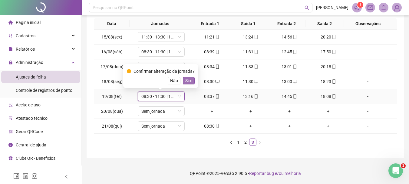
click at [188, 84] on span "Sim" at bounding box center [188, 80] width 7 height 7
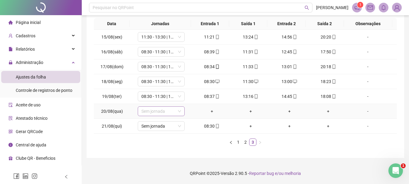
click at [161, 111] on span "Sem jornada" at bounding box center [161, 110] width 40 height 9
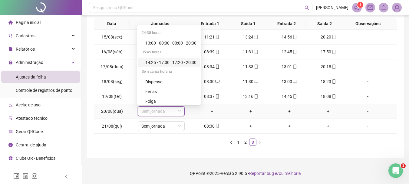
scroll to position [58, 0]
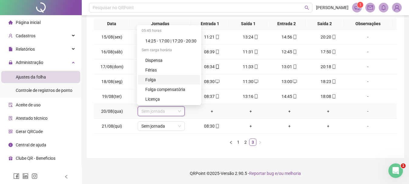
click at [164, 79] on div "Folga" at bounding box center [170, 79] width 51 height 7
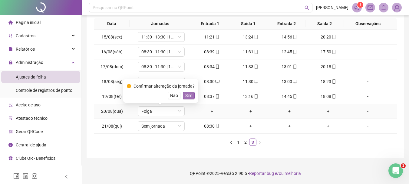
click at [188, 97] on span "Sim" at bounding box center [188, 95] width 7 height 7
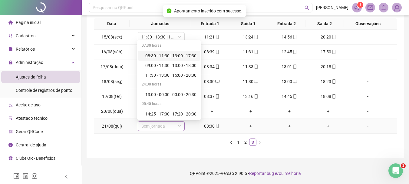
click at [158, 127] on span "Sem jornada" at bounding box center [161, 125] width 40 height 9
click at [172, 55] on div "08:30 - 11:30 | 13:00 - 17:30" at bounding box center [170, 55] width 51 height 7
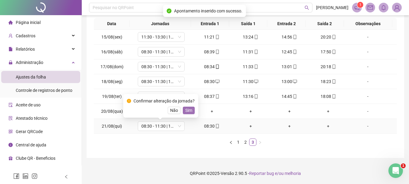
click at [188, 110] on span "Sim" at bounding box center [188, 110] width 7 height 7
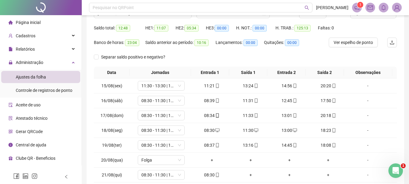
scroll to position [44, 0]
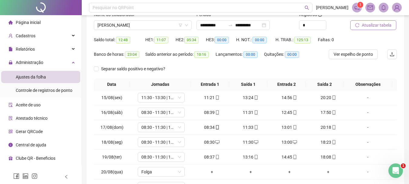
click at [370, 27] on span "Atualizar tabela" at bounding box center [377, 25] width 30 height 7
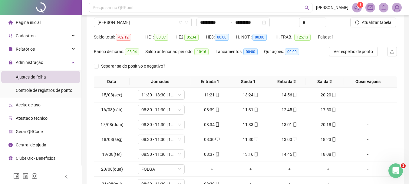
scroll to position [14, 0]
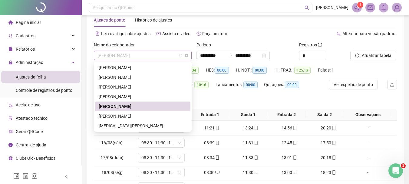
click at [158, 56] on span "[PERSON_NAME]" at bounding box center [142, 55] width 90 height 9
click at [128, 116] on div "[PERSON_NAME]" at bounding box center [143, 116] width 88 height 7
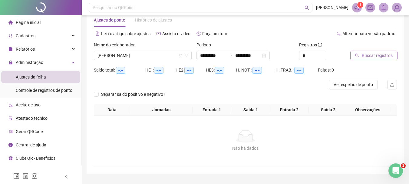
click at [376, 60] on button "Buscar registros" at bounding box center [373, 56] width 47 height 10
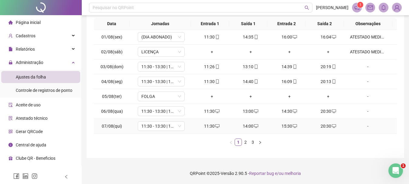
scroll to position [75, 0]
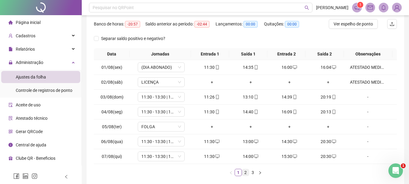
click at [244, 172] on link "2" at bounding box center [245, 172] width 7 height 7
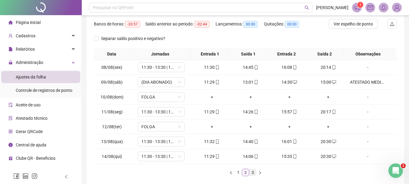
click at [254, 173] on link "3" at bounding box center [252, 172] width 7 height 7
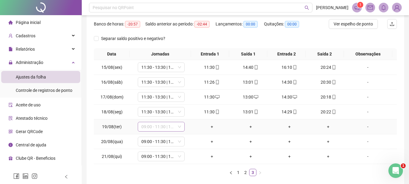
click at [160, 125] on span "09:00 - 11:30 | 13:00 - 18:00" at bounding box center [161, 126] width 40 height 9
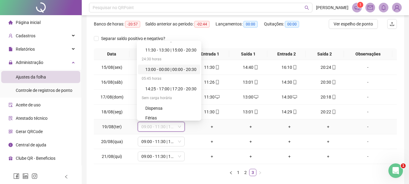
scroll to position [58, 0]
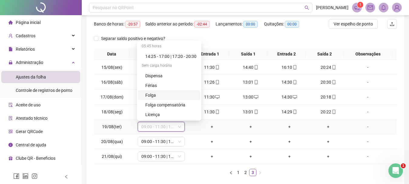
click at [162, 96] on div "Folga" at bounding box center [170, 95] width 51 height 7
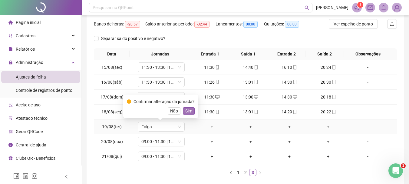
click at [192, 112] on button "Sim" at bounding box center [189, 110] width 12 height 7
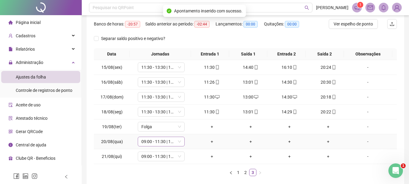
click at [158, 146] on span "09:00 - 11:30 | 13:00 - 18:00" at bounding box center [161, 141] width 40 height 9
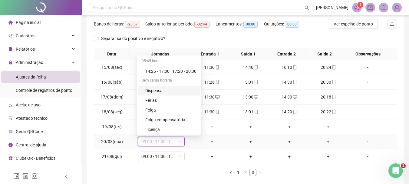
click at [162, 92] on div "Dispensa" at bounding box center [170, 90] width 51 height 7
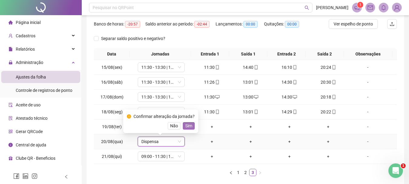
click at [188, 127] on span "Sim" at bounding box center [188, 125] width 7 height 7
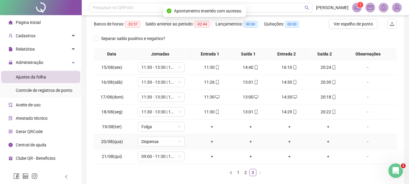
click at [362, 143] on div "-" at bounding box center [368, 141] width 36 height 7
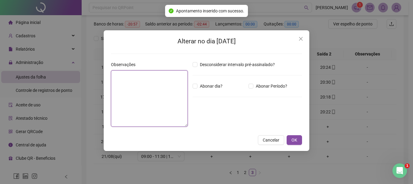
click at [149, 100] on textarea at bounding box center [149, 98] width 77 height 56
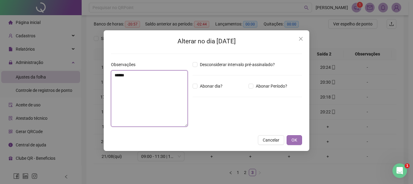
type textarea "******"
click at [298, 139] on button "OK" at bounding box center [294, 140] width 15 height 10
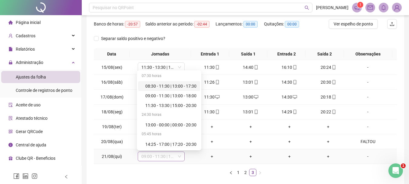
click at [155, 156] on span "09:00 - 11:30 | 13:00 - 18:00" at bounding box center [161, 156] width 40 height 9
click at [169, 107] on div "11:30 - 13:30 | 15:00 - 20:30" at bounding box center [170, 105] width 51 height 7
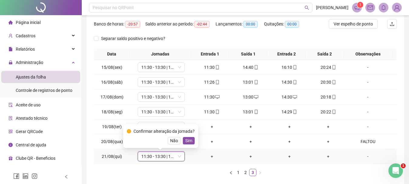
click at [183, 147] on div "Confirmar alteração da jornada? Não Sim" at bounding box center [160, 136] width 75 height 24
click at [188, 140] on span "Sim" at bounding box center [188, 140] width 7 height 7
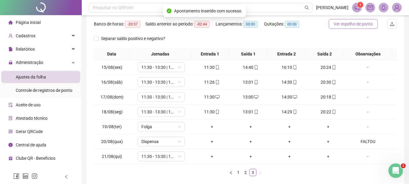
scroll to position [14, 0]
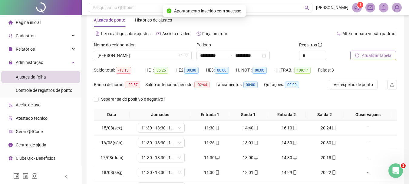
click at [377, 51] on button "Atualizar tabela" at bounding box center [373, 56] width 46 height 10
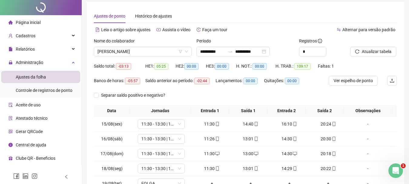
scroll to position [0, 0]
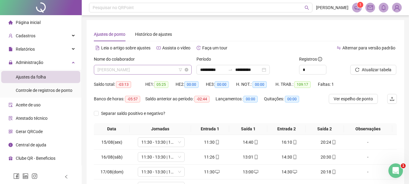
click at [171, 73] on span "[PERSON_NAME]" at bounding box center [142, 69] width 90 height 9
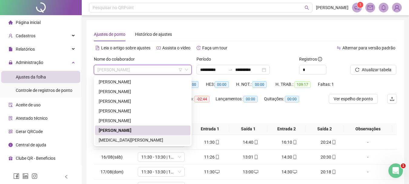
click at [125, 140] on div "[MEDICAL_DATA][PERSON_NAME]" at bounding box center [143, 139] width 88 height 7
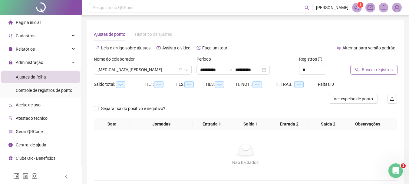
click at [382, 67] on span "Buscar registros" at bounding box center [377, 69] width 31 height 7
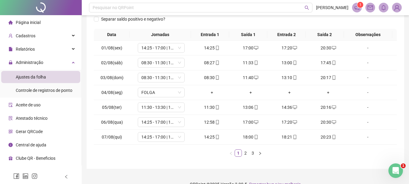
scroll to position [91, 0]
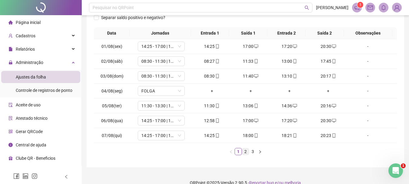
click at [243, 153] on link "2" at bounding box center [245, 151] width 7 height 7
click at [253, 150] on link "3" at bounding box center [252, 151] width 7 height 7
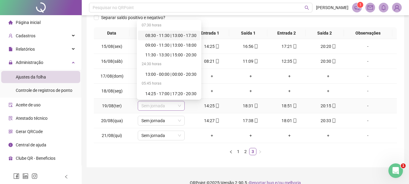
click at [168, 106] on span "Sem jornada" at bounding box center [161, 105] width 40 height 9
click at [177, 93] on div "14:25 - 17:00 | 17:20 - 20:30" at bounding box center [170, 93] width 51 height 7
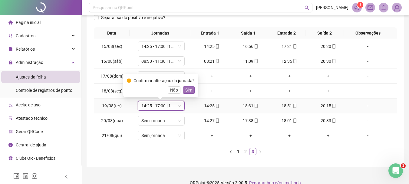
click at [188, 90] on span "Sim" at bounding box center [188, 90] width 7 height 7
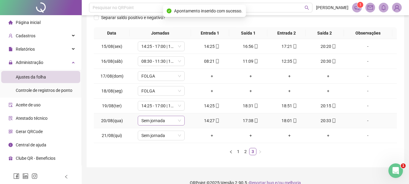
click at [160, 117] on span "Sem jornada" at bounding box center [161, 120] width 40 height 9
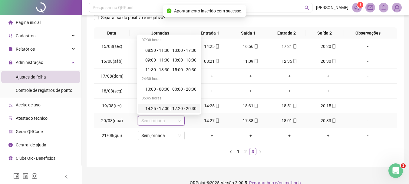
click at [168, 105] on div "14:25 - 17:00 | 17:20 - 20:30" at bounding box center [170, 108] width 51 height 7
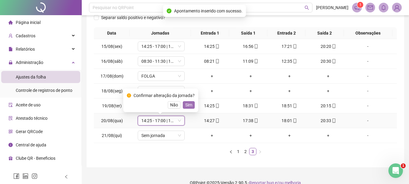
click at [189, 104] on span "Sim" at bounding box center [188, 104] width 7 height 7
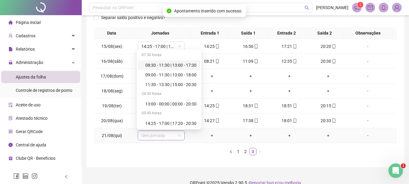
click at [159, 137] on span "Sem jornada" at bounding box center [161, 135] width 40 height 9
click at [169, 125] on div "14:25 - 17:00 | 17:20 - 20:30" at bounding box center [170, 123] width 51 height 7
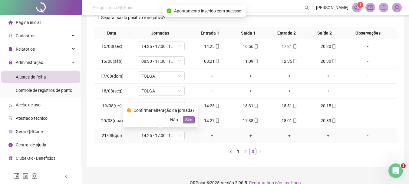
click at [186, 117] on span "Sim" at bounding box center [188, 119] width 7 height 7
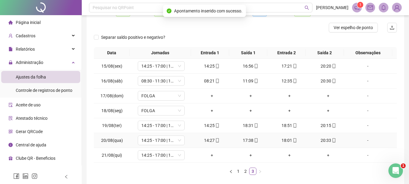
scroll to position [0, 0]
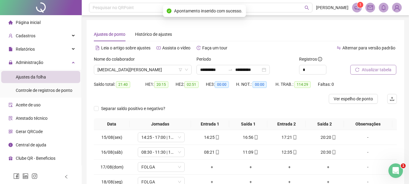
click at [351, 71] on button "Atualizar tabela" at bounding box center [373, 70] width 46 height 10
click at [156, 71] on span "[MEDICAL_DATA][PERSON_NAME]" at bounding box center [142, 69] width 90 height 9
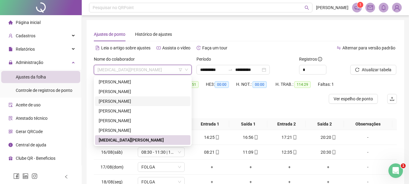
click at [258, 39] on div "Ajustes de ponto Histórico de ajustes" at bounding box center [245, 34] width 303 height 14
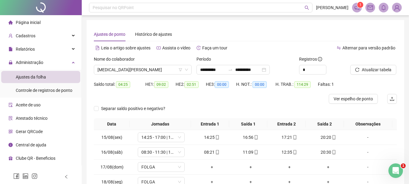
click at [41, 22] on li "Página inicial" at bounding box center [40, 22] width 79 height 12
